Goal: Check status: Check status

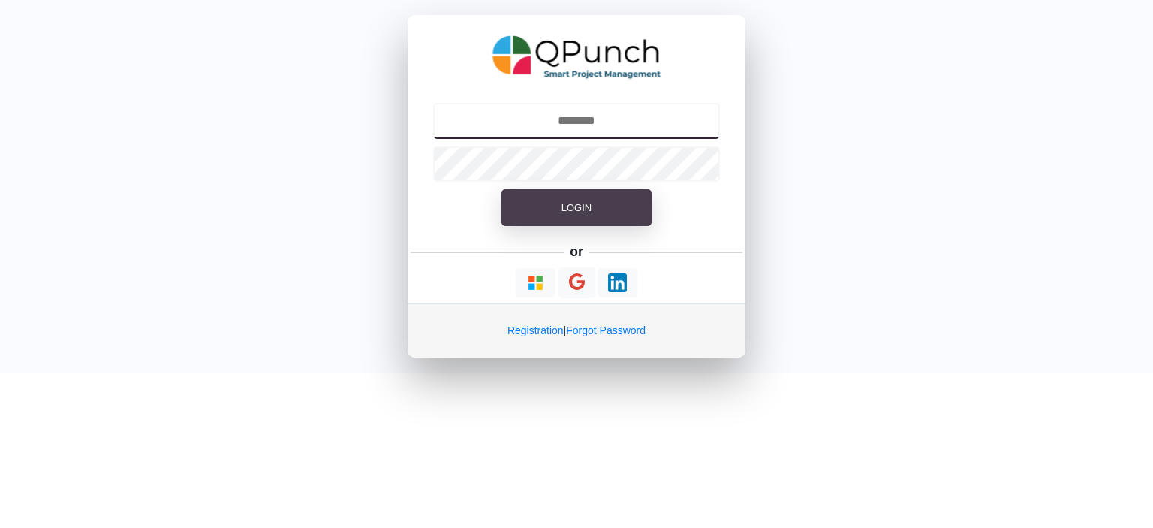
type input "**********"
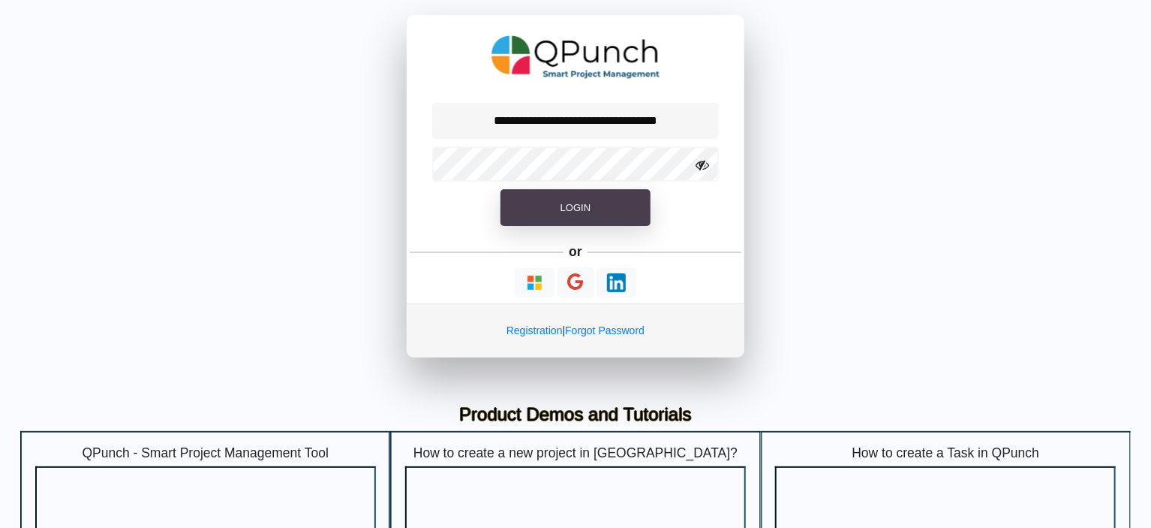
click at [604, 207] on button "Login" at bounding box center [576, 208] width 150 height 38
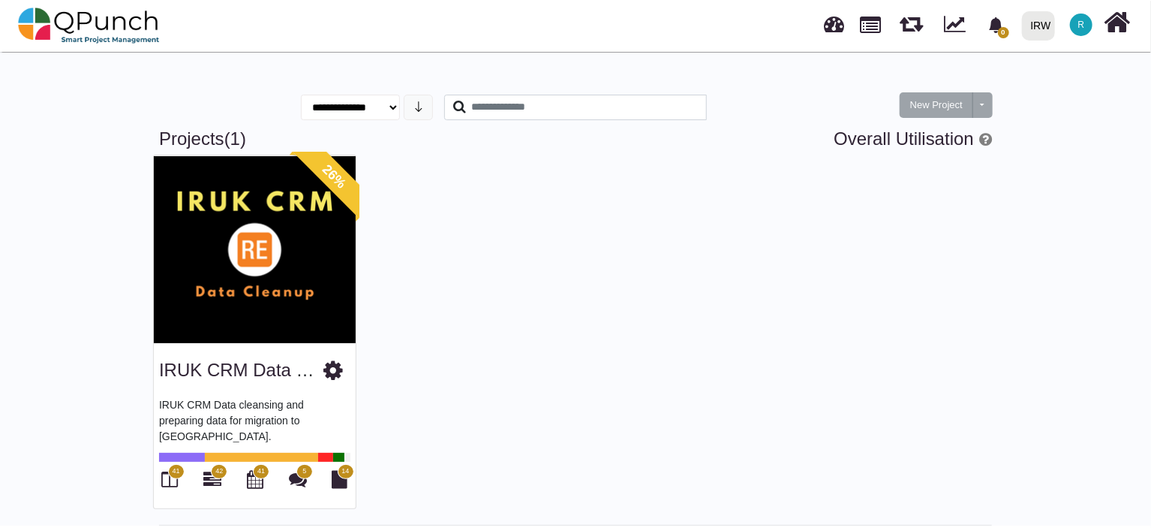
click at [214, 387] on div "IRUK CRM Data Clean IRUK CRM Data cleansing and preparing data for migration to…" at bounding box center [255, 425] width 202 height 165
click at [218, 373] on link "IRUK CRM Data Clean" at bounding box center [251, 370] width 184 height 20
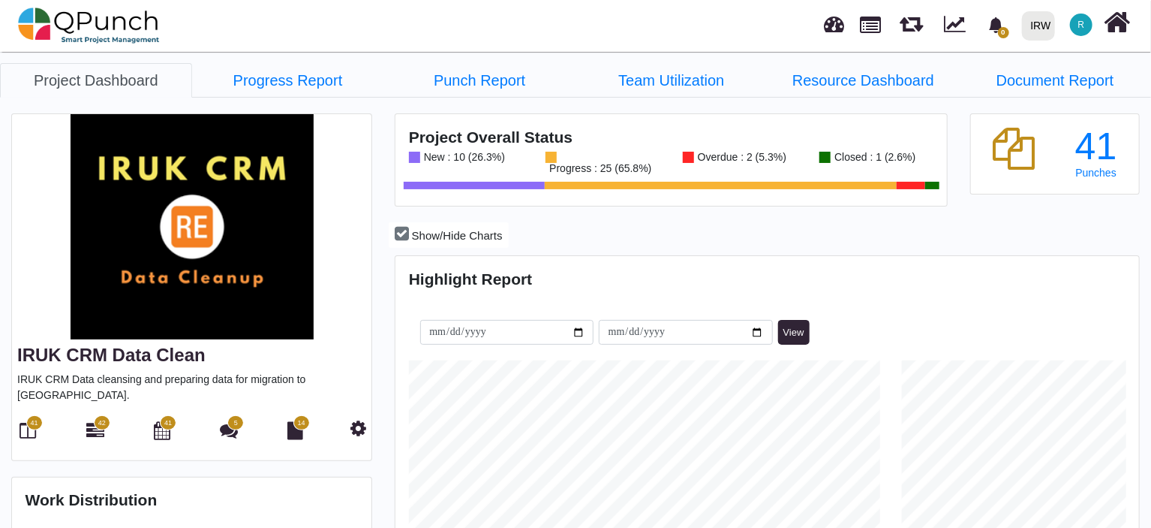
scroll to position [235, 246]
click at [309, 80] on link "Progress Report" at bounding box center [288, 80] width 192 height 35
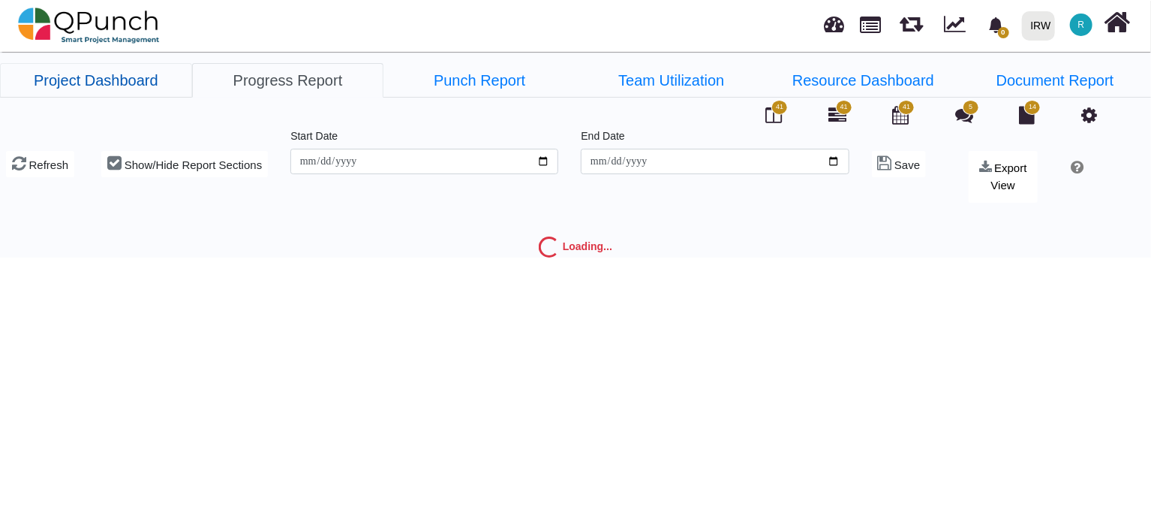
click at [131, 80] on link "Project Dashboard" at bounding box center [96, 80] width 192 height 35
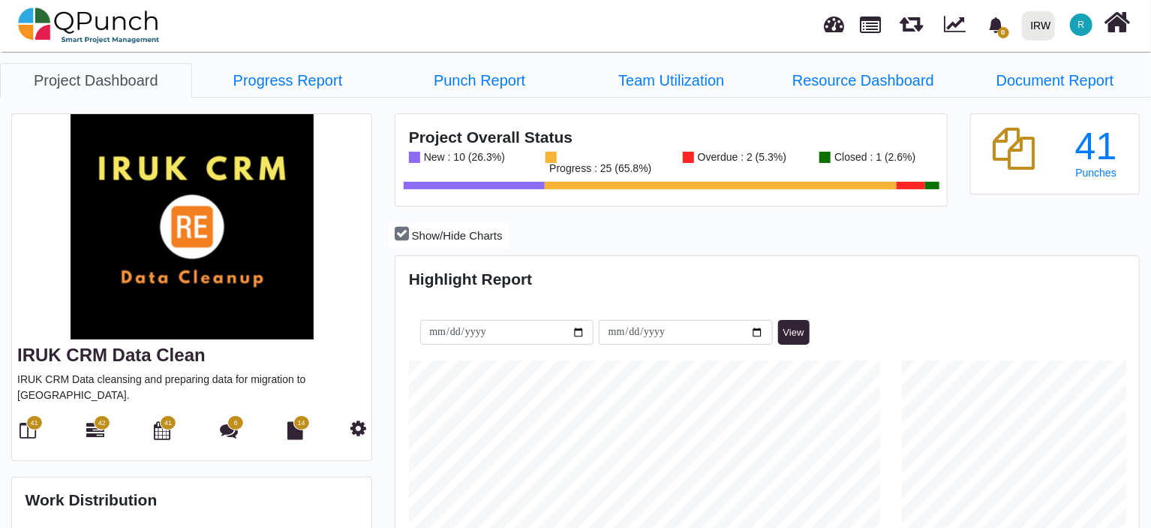
scroll to position [325, 740]
click at [301, 79] on link "Progress Report" at bounding box center [288, 80] width 192 height 35
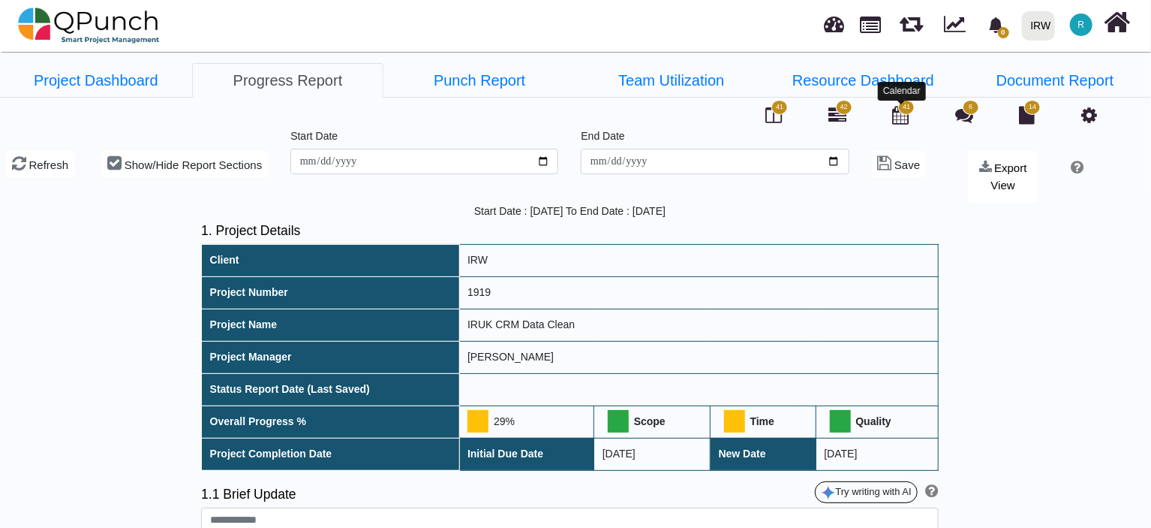
click at [903, 113] on icon at bounding box center [900, 115] width 17 height 18
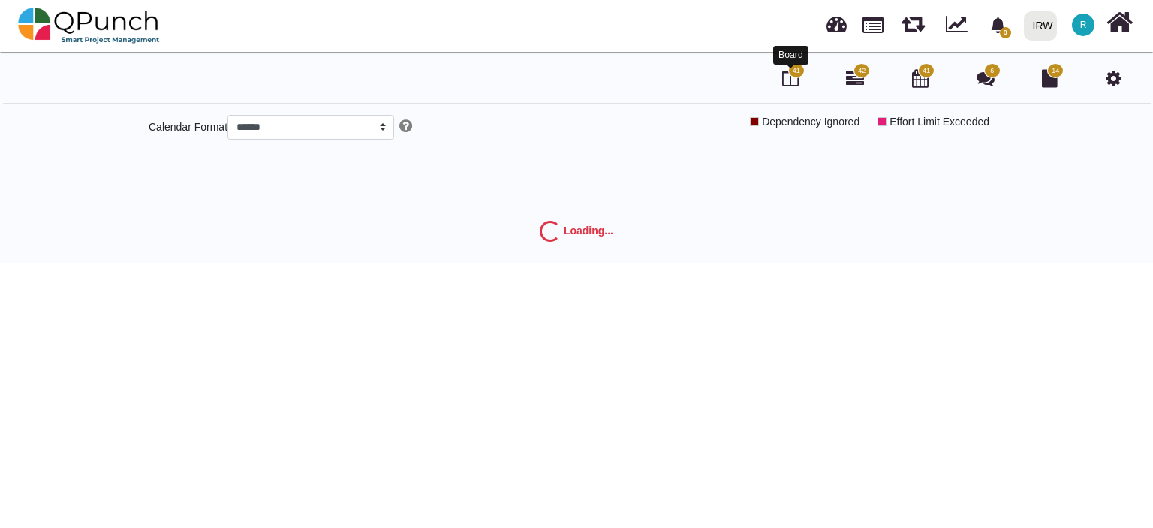
click at [788, 79] on icon at bounding box center [790, 78] width 17 height 18
select select "*****"
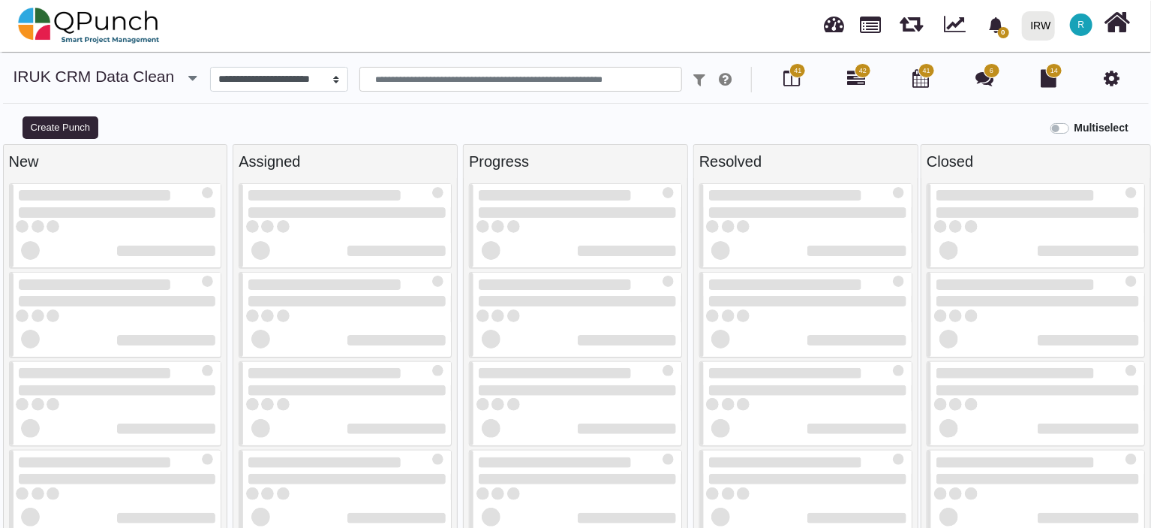
select select
